Goal: Contribute content

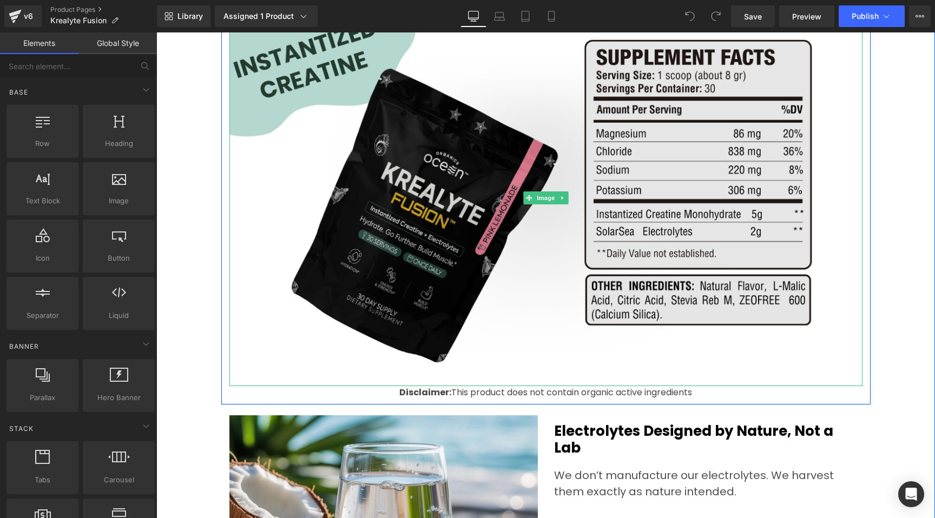
scroll to position [3075, 0]
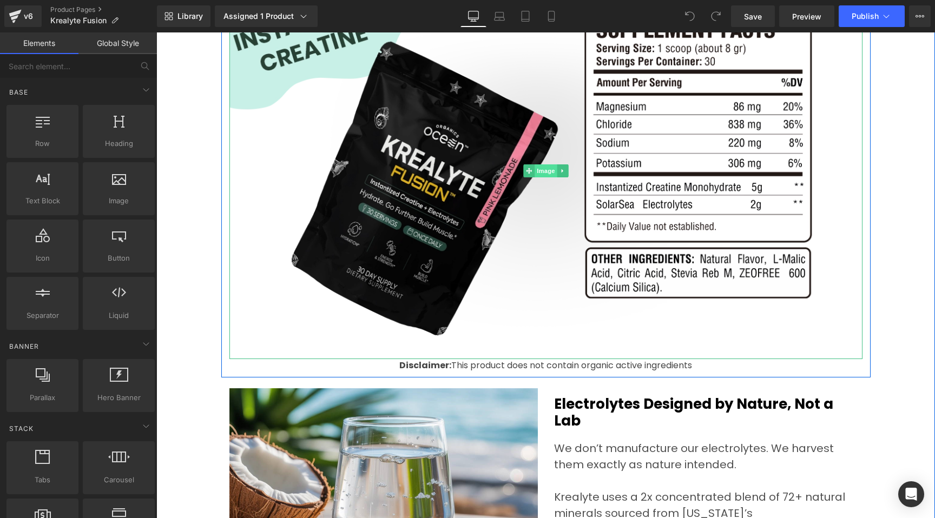
click at [534, 170] on span "Image" at bounding box center [545, 170] width 23 height 13
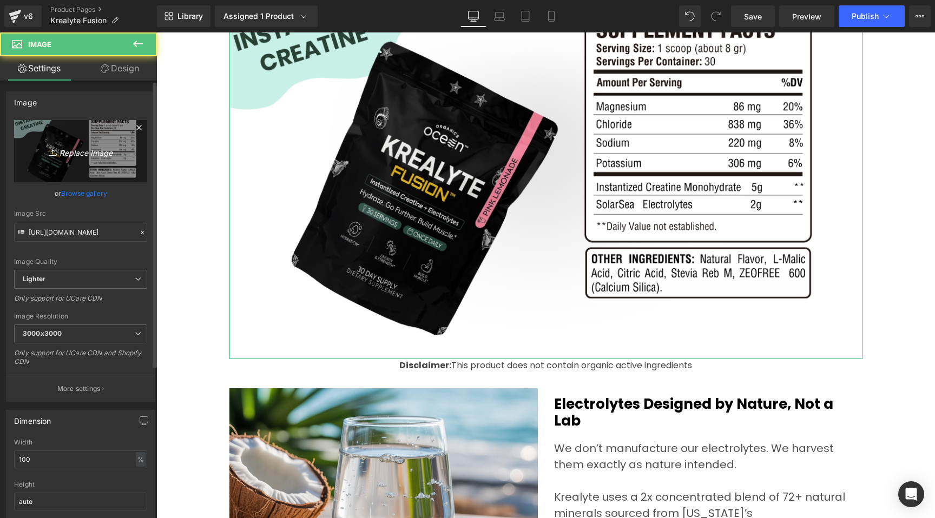
click at [95, 153] on icon "Replace Image" at bounding box center [80, 151] width 87 height 14
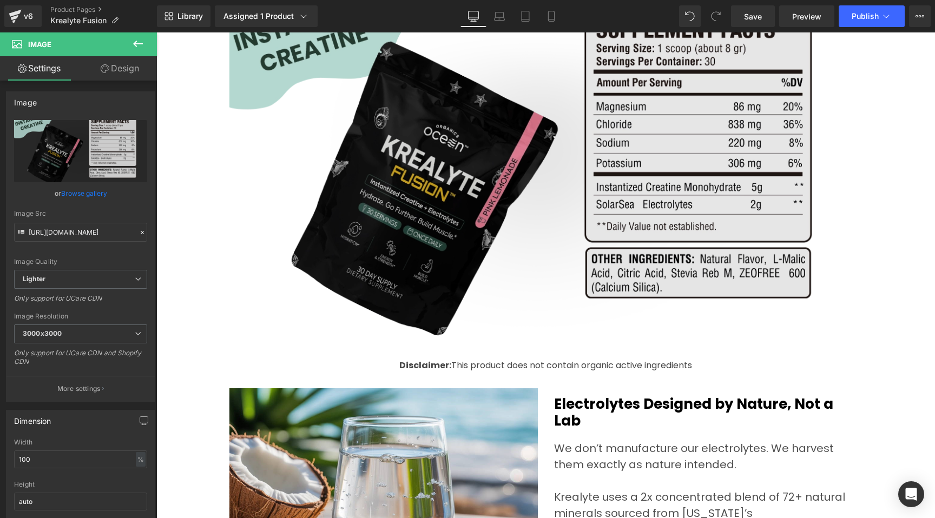
type input "C:\fakepath\Krealyte Fusion - Supliments Desktop-v1.1.webp"
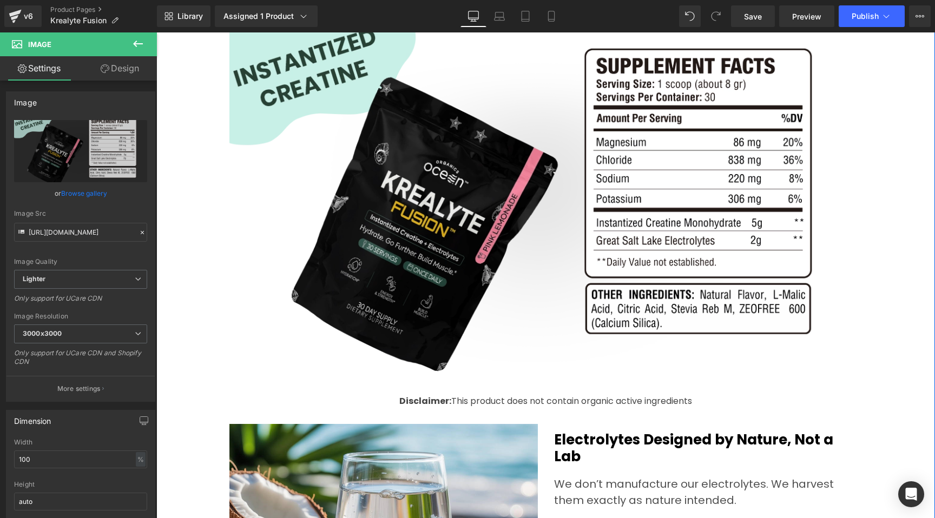
scroll to position [2998, 0]
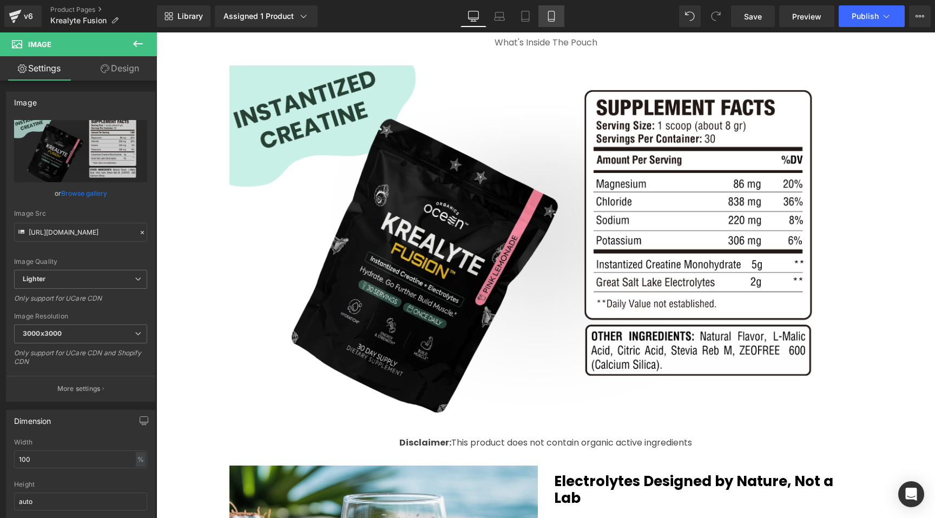
click at [549, 16] on icon at bounding box center [551, 16] width 6 height 10
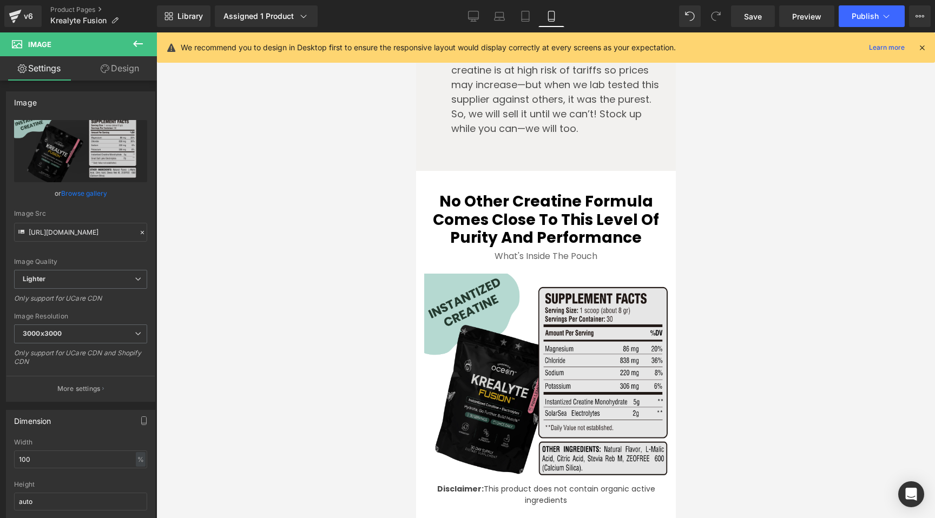
scroll to position [4195, 0]
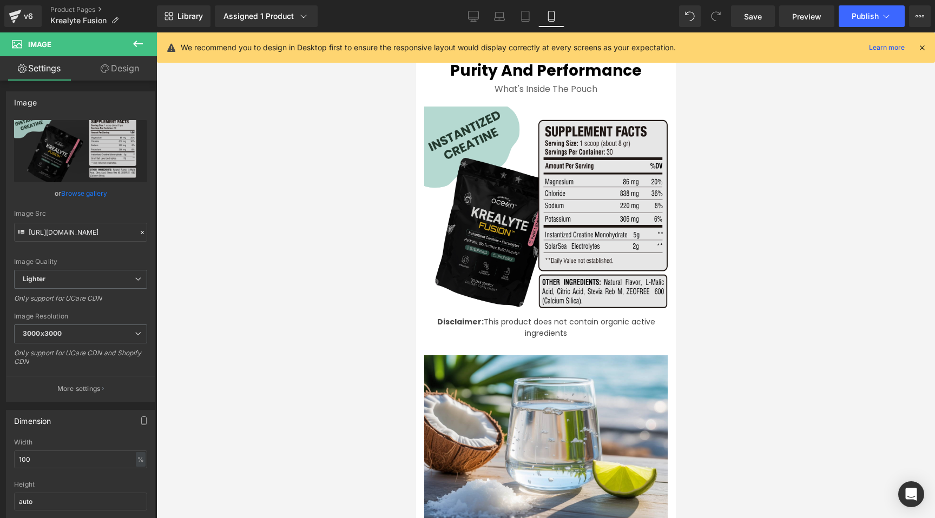
click at [562, 189] on div "Image" at bounding box center [545, 212] width 243 height 210
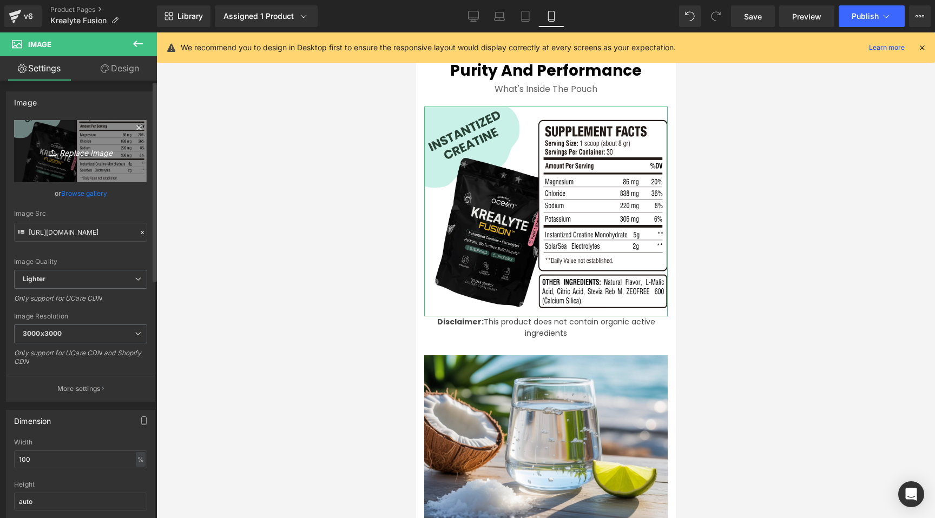
click at [100, 155] on icon "Replace Image" at bounding box center [80, 151] width 87 height 14
type input "C:\fakepath\Krealyte Fusion - Supliments Mobile-v1.1.webp"
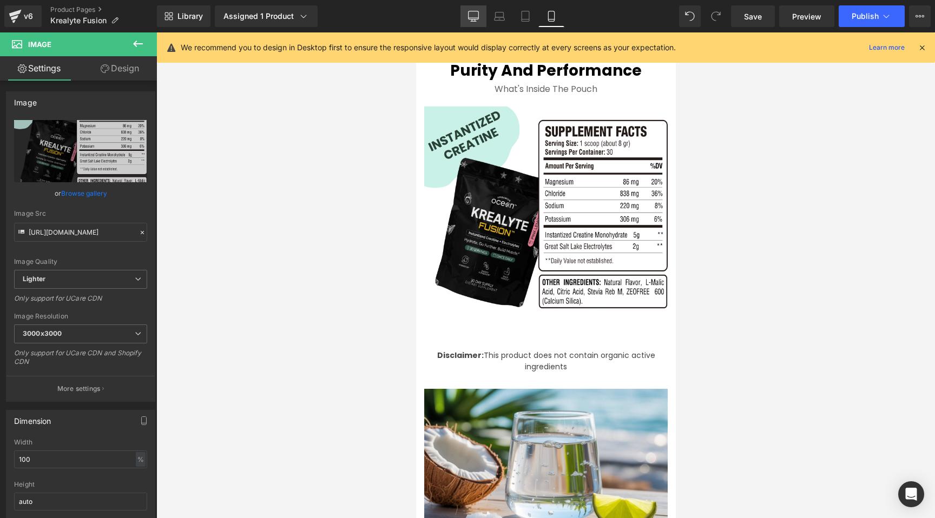
click at [472, 16] on icon at bounding box center [473, 16] width 11 height 11
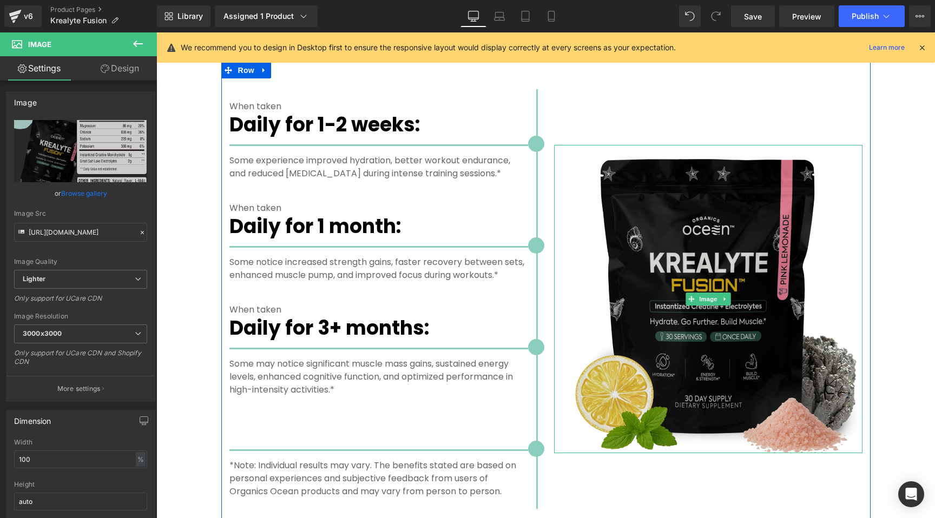
scroll to position [2135, 0]
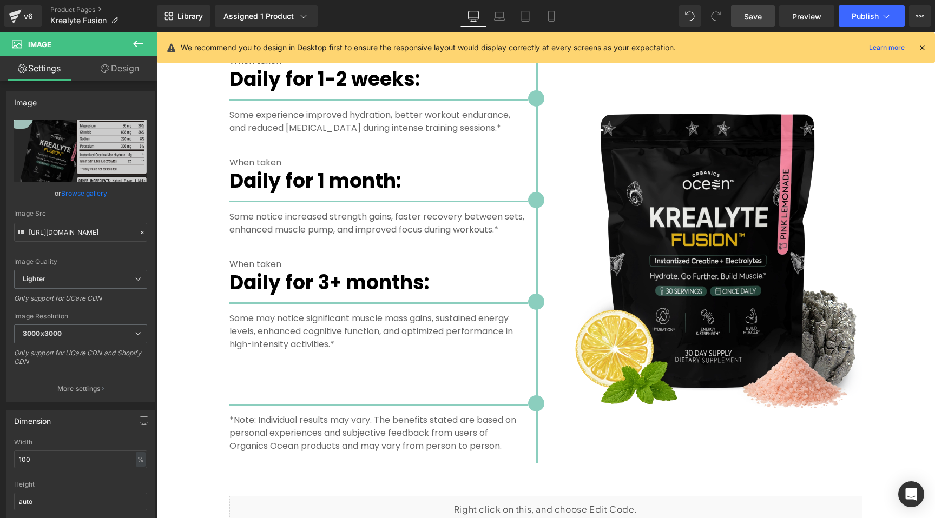
click at [761, 15] on span "Save" at bounding box center [753, 16] width 18 height 11
